Goal: Find specific page/section: Find specific page/section

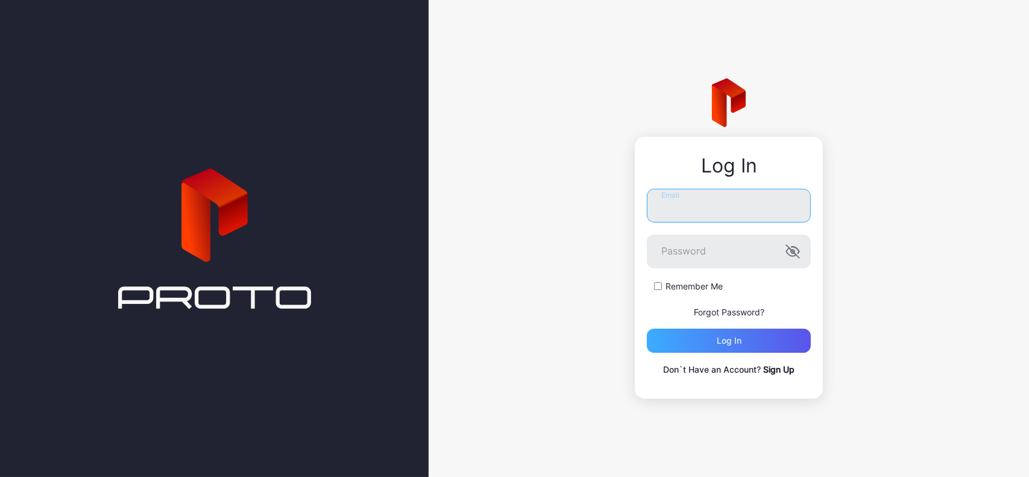
type input "**********"
click at [721, 336] on div "Log in" at bounding box center [729, 341] width 25 height 10
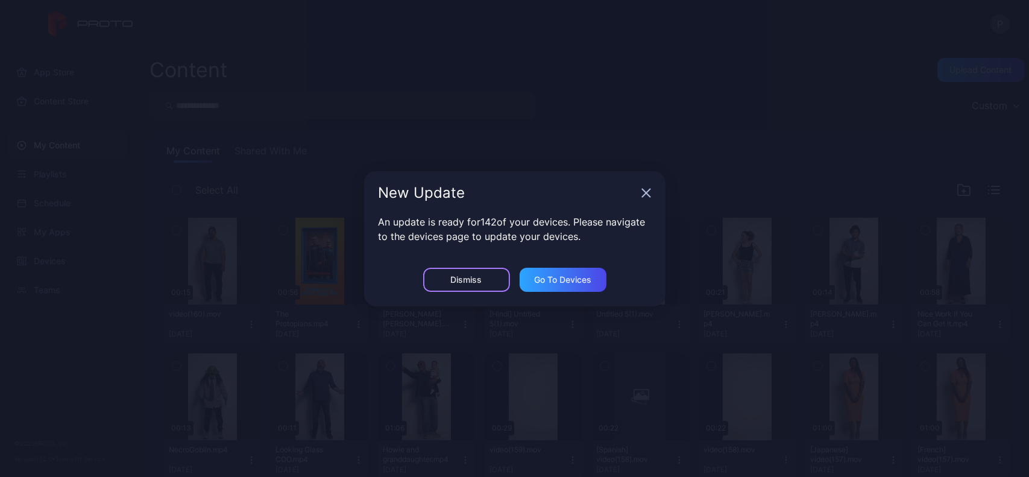
click at [501, 275] on div "Dismiss" at bounding box center [466, 280] width 87 height 24
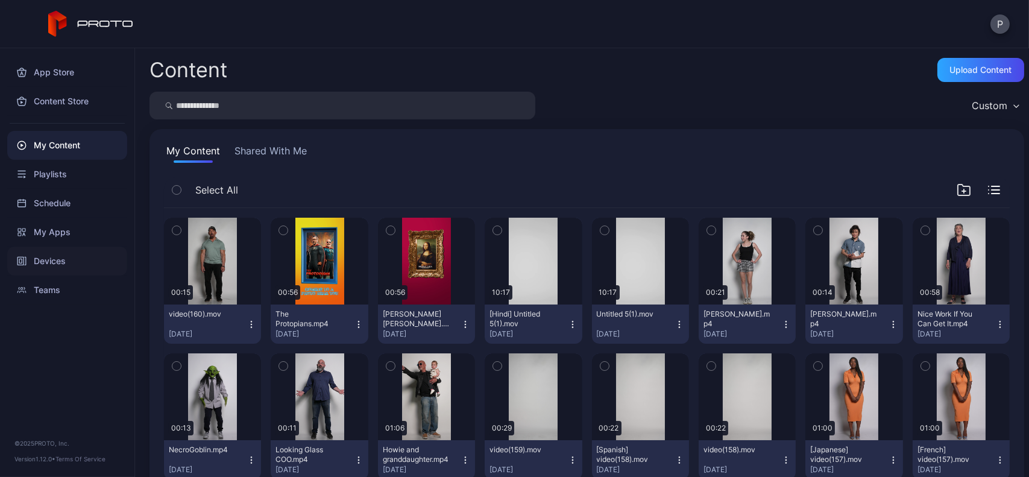
click at [68, 261] on div "Devices" at bounding box center [67, 261] width 120 height 29
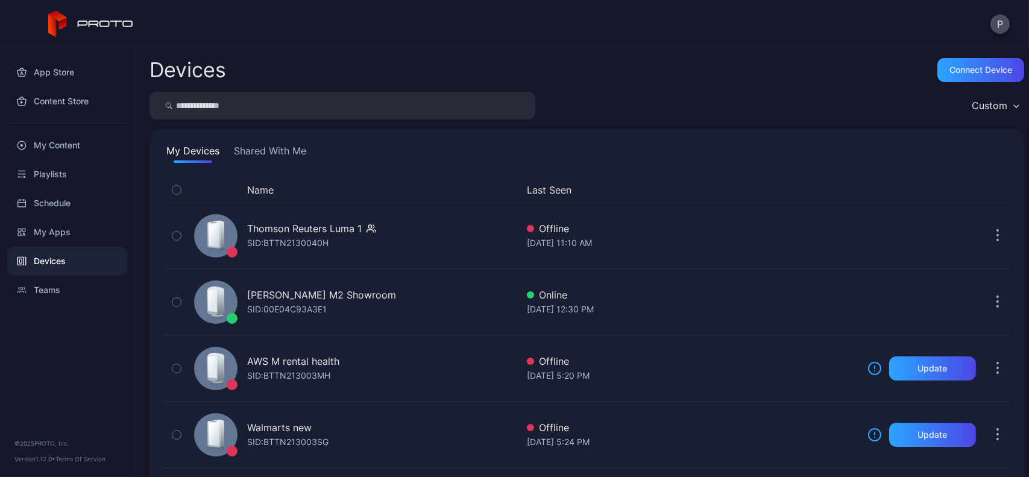
click at [279, 97] on input "search" at bounding box center [343, 106] width 386 height 28
type input "**"
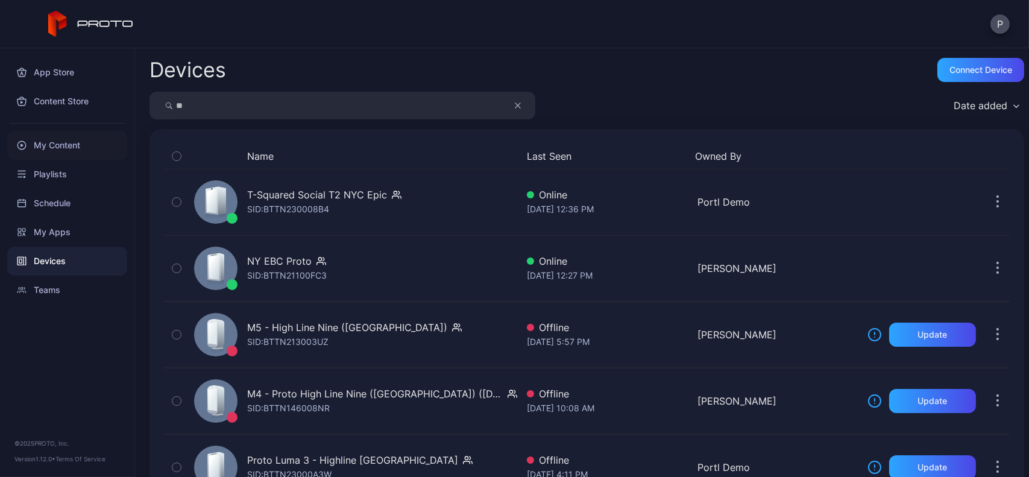
click at [111, 140] on div "My Content" at bounding box center [67, 145] width 120 height 29
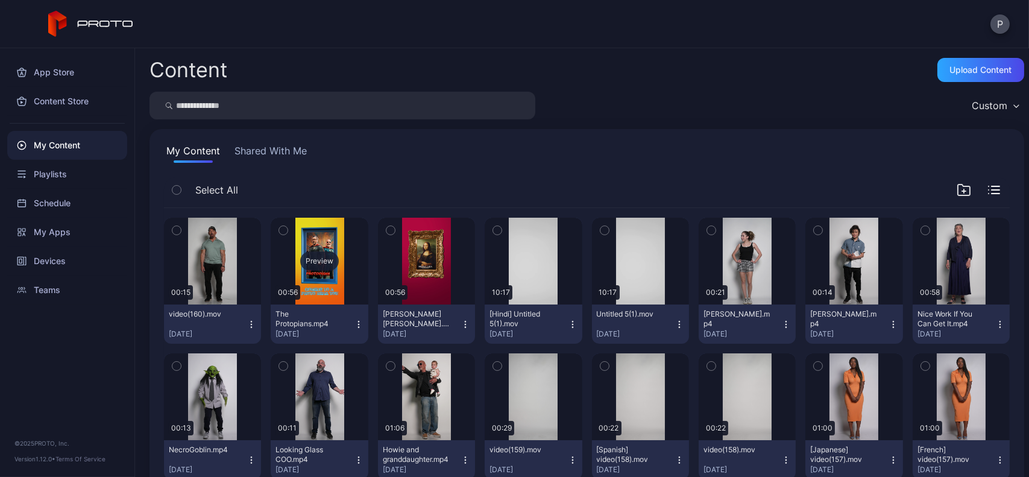
click at [309, 300] on div "Preview" at bounding box center [319, 261] width 97 height 87
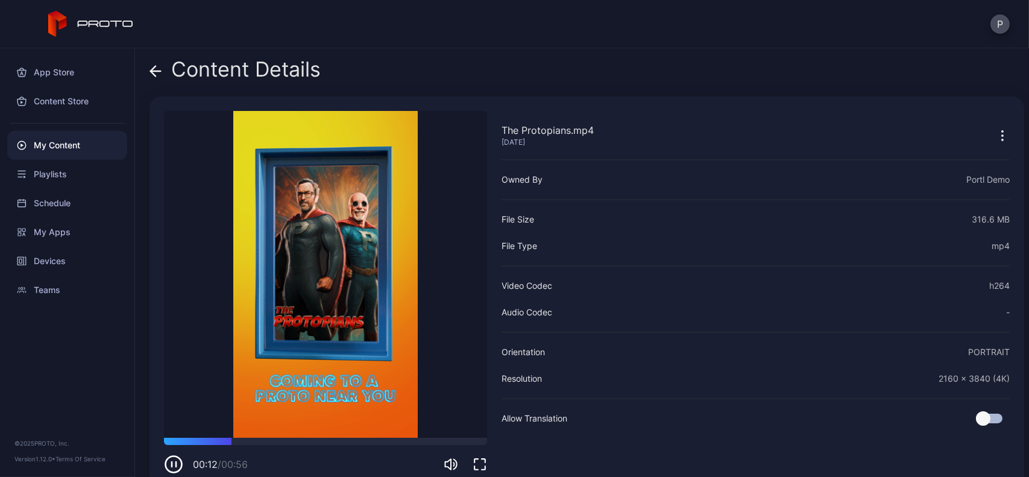
click at [159, 72] on icon at bounding box center [156, 71] width 12 height 12
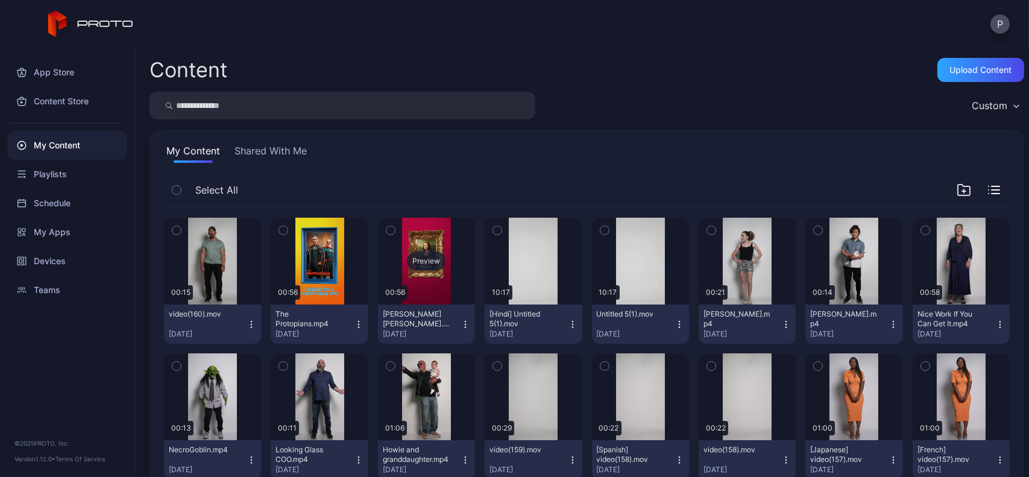
click at [418, 285] on div "Preview" at bounding box center [426, 261] width 97 height 87
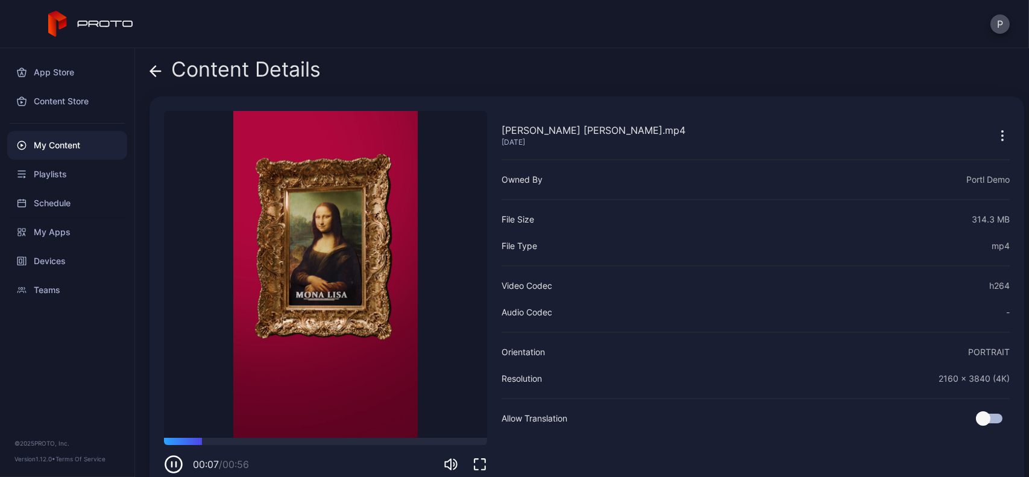
click at [164, 80] on div "Content Details" at bounding box center [235, 72] width 171 height 29
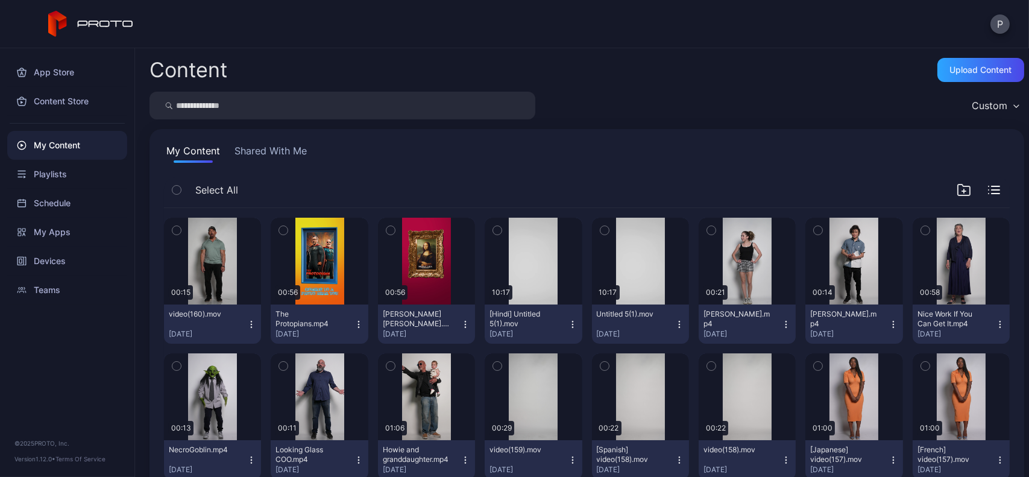
click at [98, 144] on div "My Content" at bounding box center [67, 145] width 120 height 29
